Goal: Check status: Check status

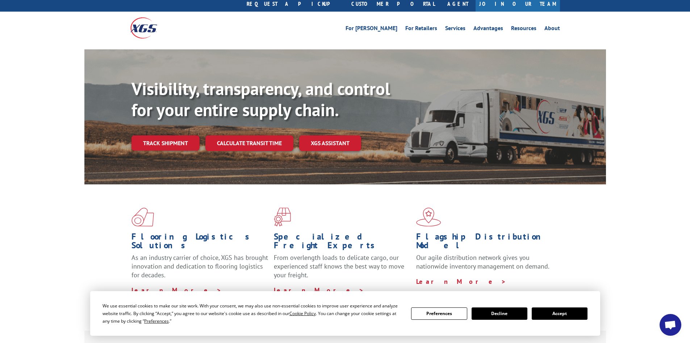
scroll to position [36, 0]
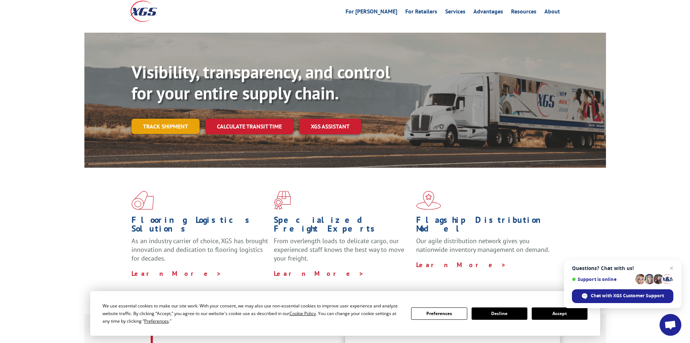
click at [162, 119] on link "Track shipment" at bounding box center [166, 126] width 68 height 15
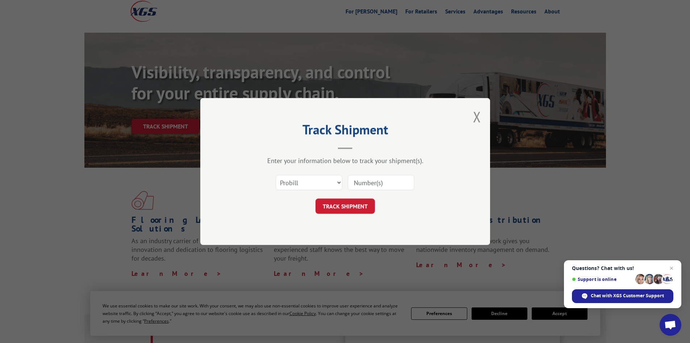
click at [372, 182] on input at bounding box center [381, 182] width 67 height 15
type input "17523011"
click at [316, 198] on button "TRACK SHIPMENT" at bounding box center [345, 205] width 59 height 15
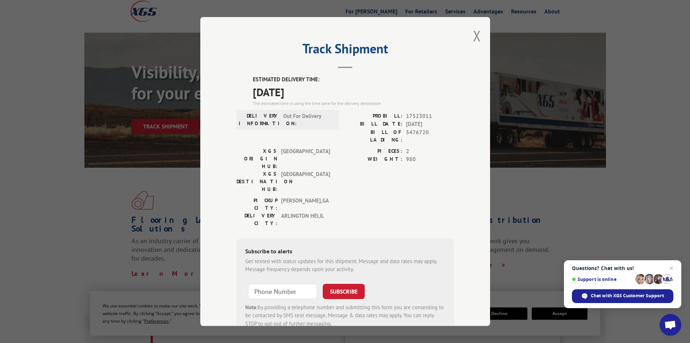
click at [478, 32] on div "Track Shipment ESTIMATED DELIVERY TIME: [DATE] The estimated time is using the …" at bounding box center [345, 171] width 290 height 308
click at [475, 34] on button "Close modal" at bounding box center [477, 35] width 8 height 19
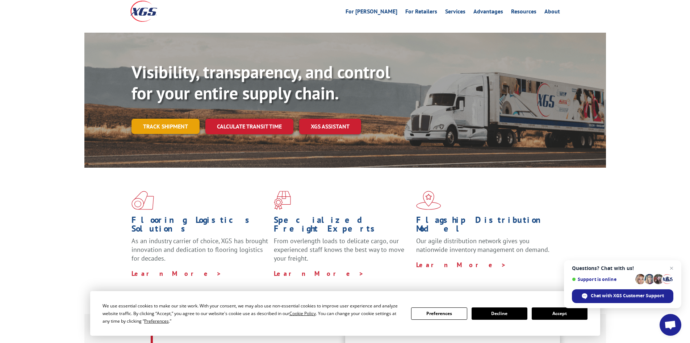
click at [174, 119] on link "Track shipment" at bounding box center [166, 126] width 68 height 15
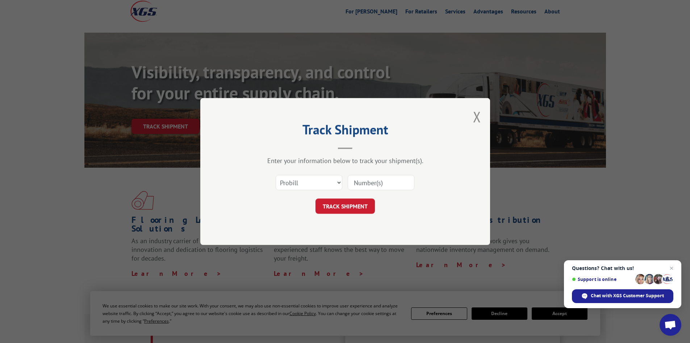
click at [364, 182] on input at bounding box center [381, 182] width 67 height 15
paste input "62500800"
type input "62500800"
click at [354, 204] on button "TRACK SHIPMENT" at bounding box center [345, 205] width 59 height 15
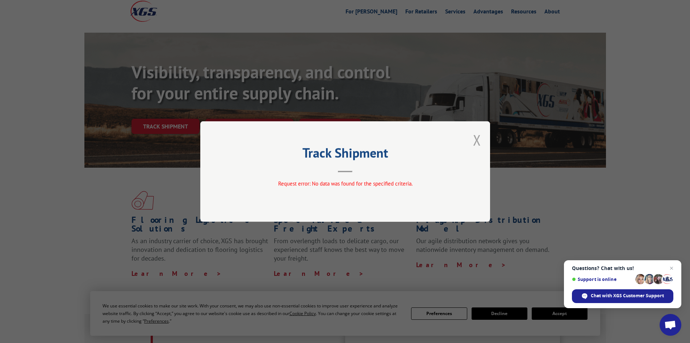
click at [475, 141] on button "Close modal" at bounding box center [477, 139] width 8 height 19
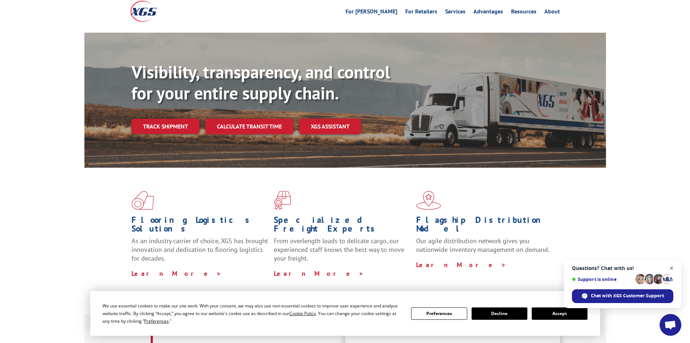
click at [674, 267] on span "Close chat" at bounding box center [672, 268] width 9 height 9
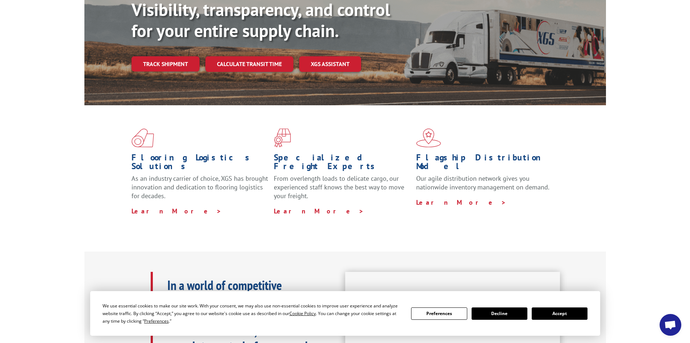
scroll to position [109, 0]
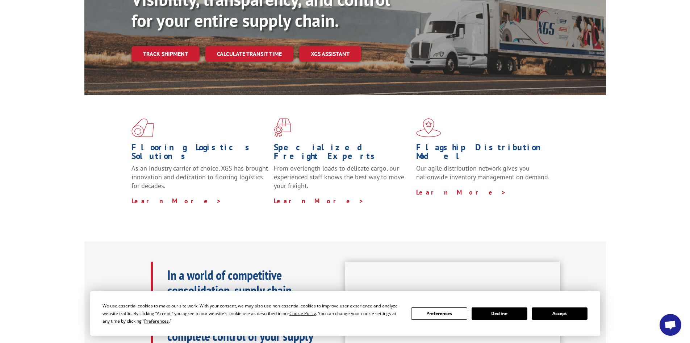
click at [509, 315] on button "Decline" at bounding box center [500, 313] width 56 height 12
